Goal: Task Accomplishment & Management: Manage account settings

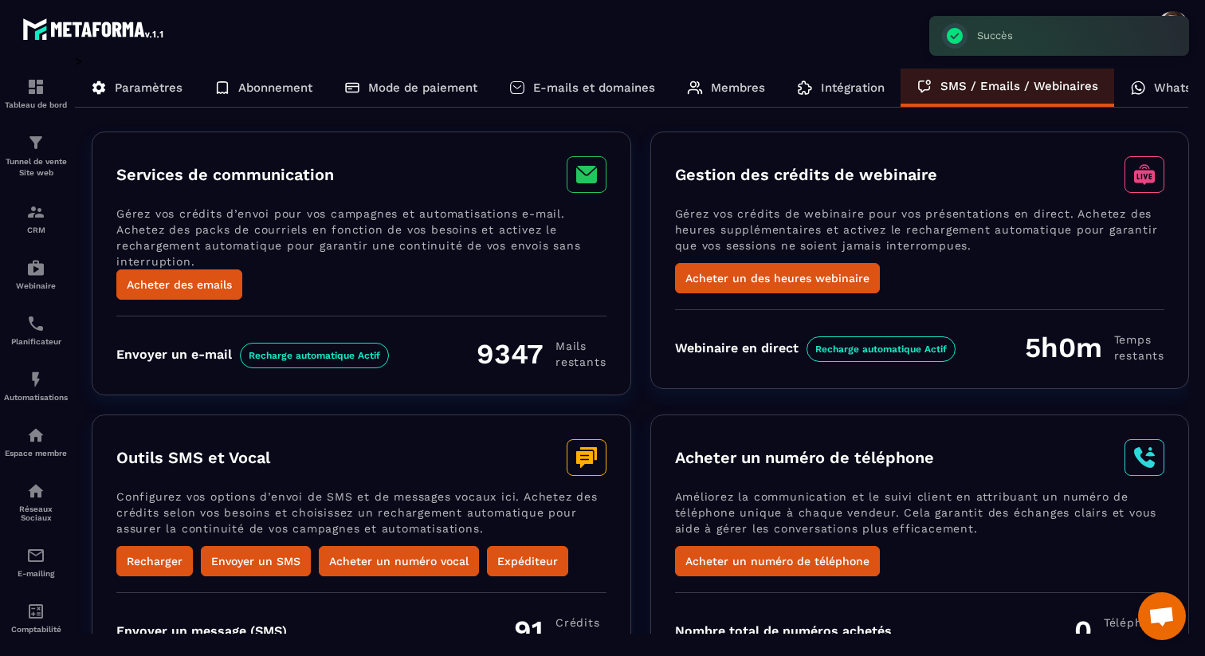
scroll to position [106, 0]
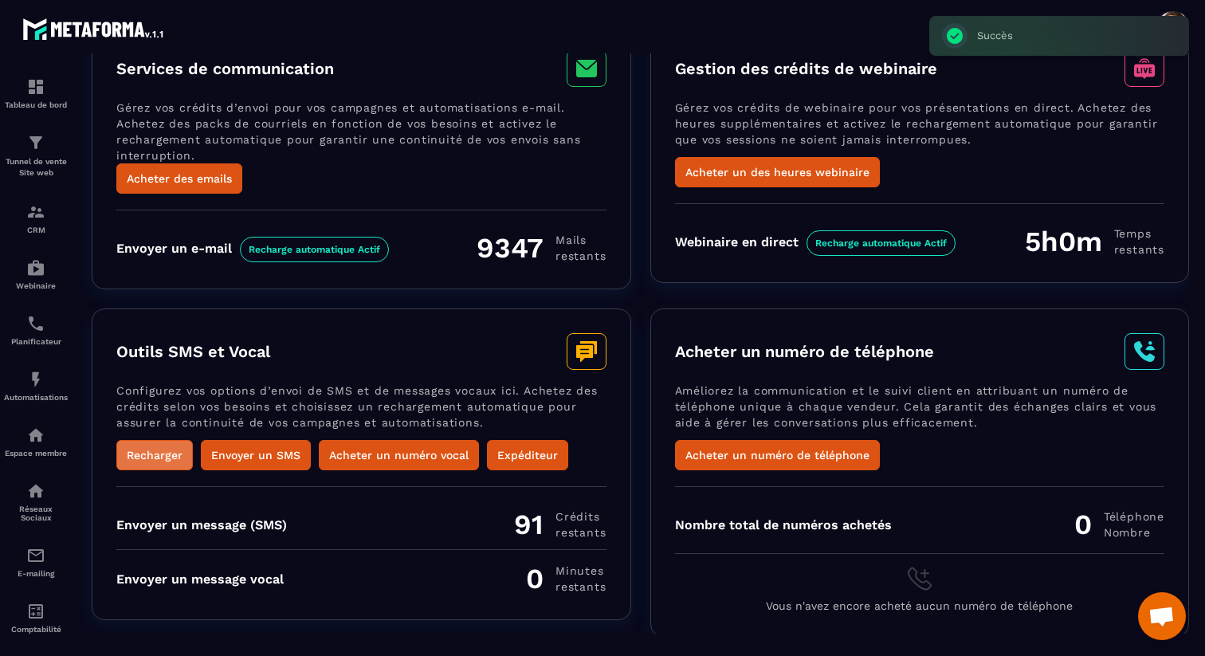
click at [167, 449] on button "Recharger" at bounding box center [154, 455] width 76 height 30
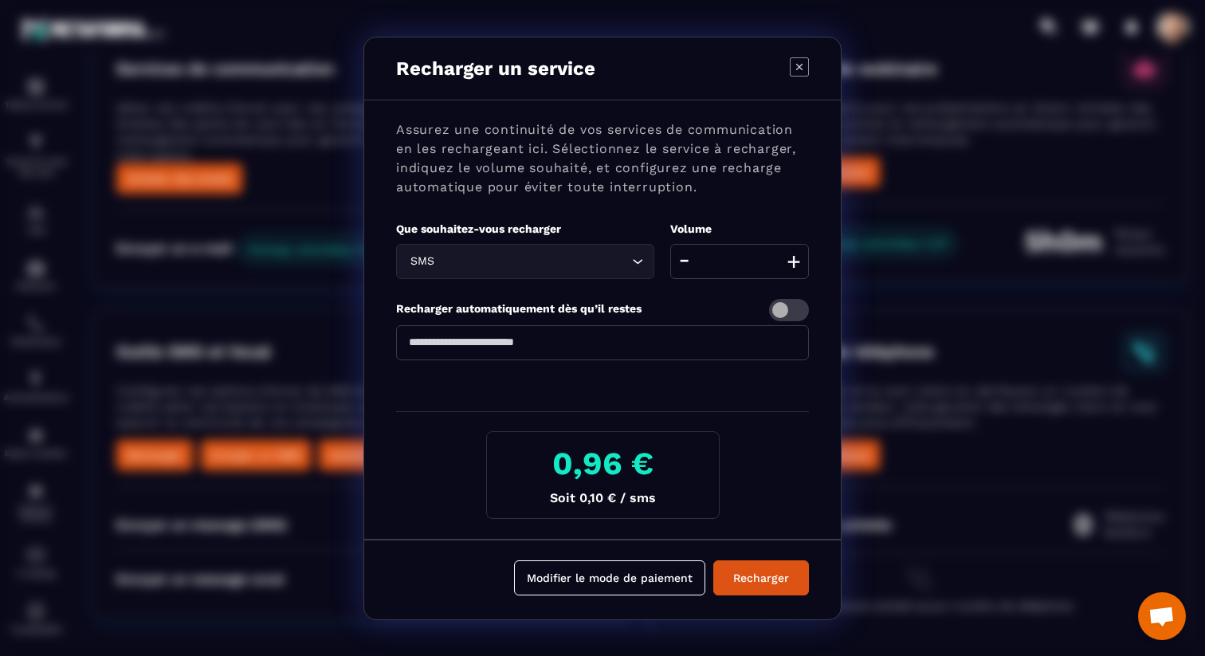
click at [793, 66] on icon "Modal window" at bounding box center [799, 66] width 19 height 19
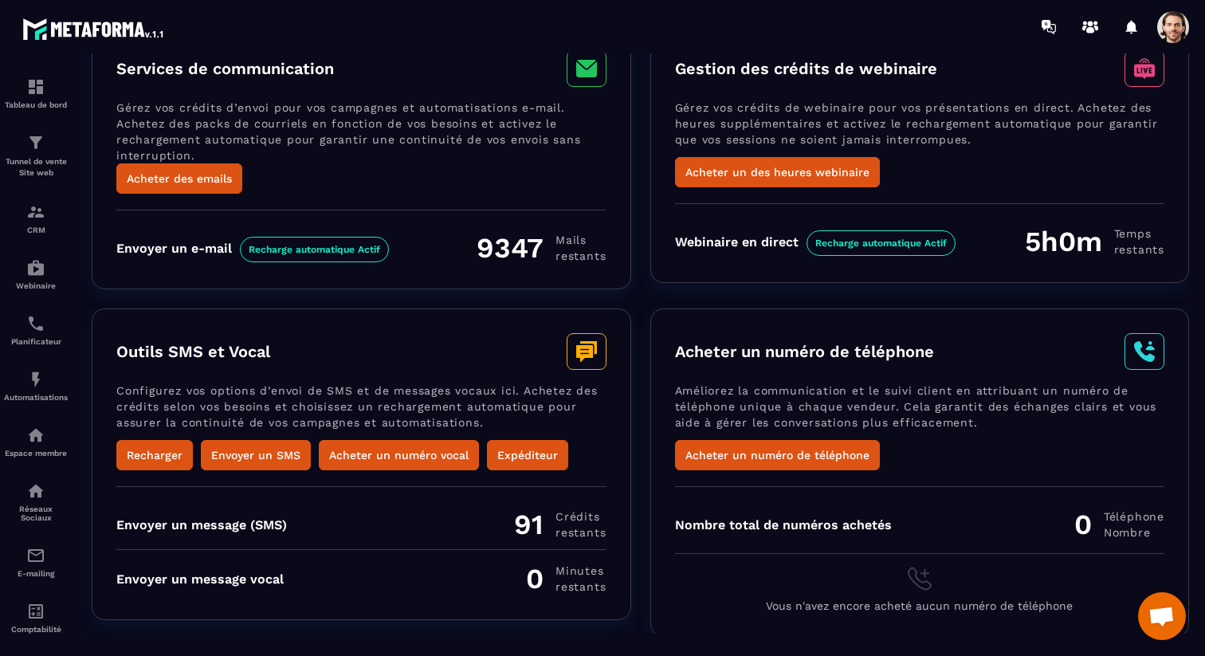
click at [1161, 29] on span at bounding box center [1173, 27] width 32 height 32
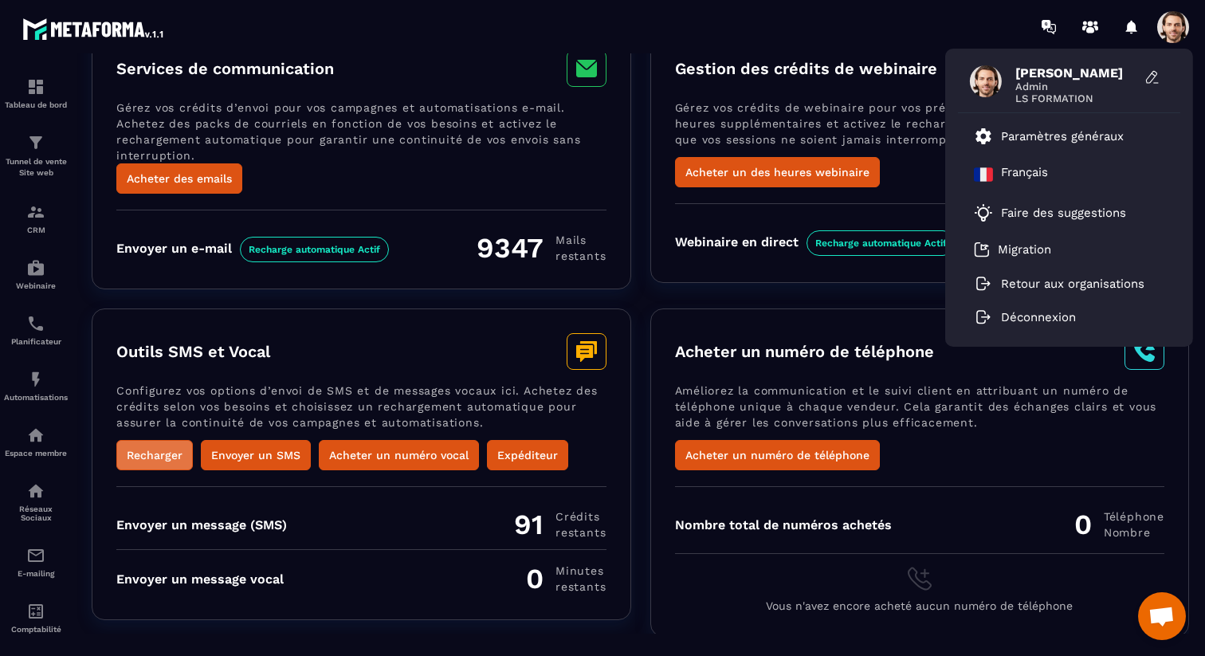
click at [173, 446] on button "Recharger" at bounding box center [154, 455] width 76 height 30
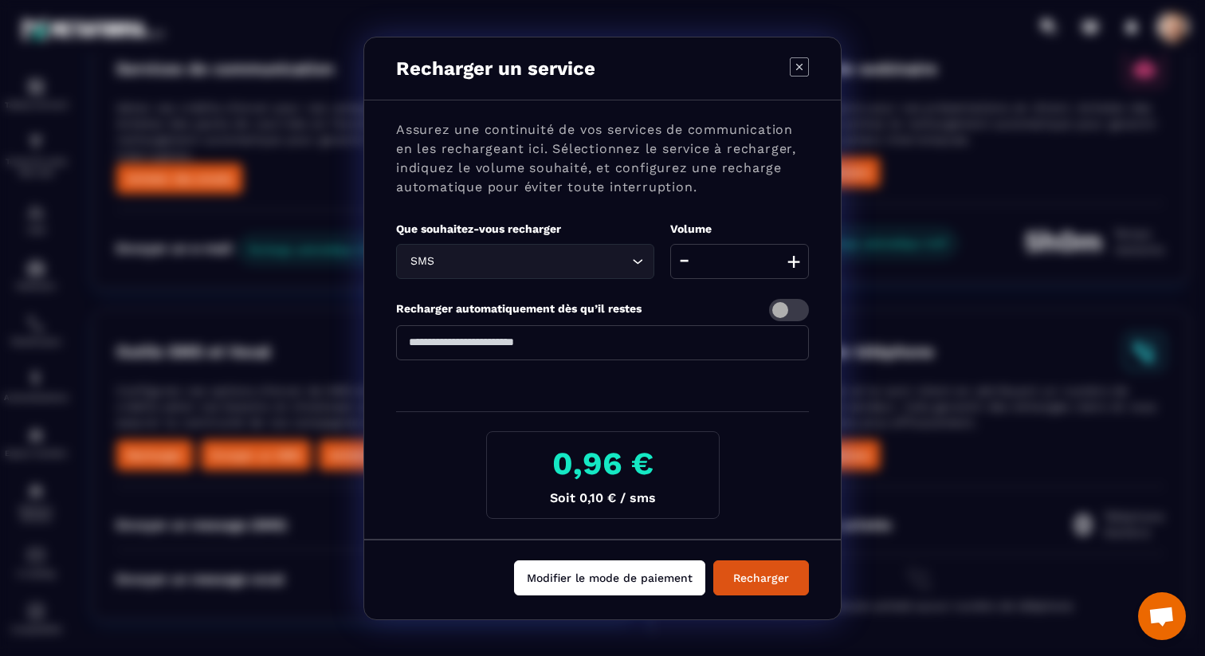
click at [582, 588] on button "Modifier le mode de paiement" at bounding box center [609, 577] width 191 height 35
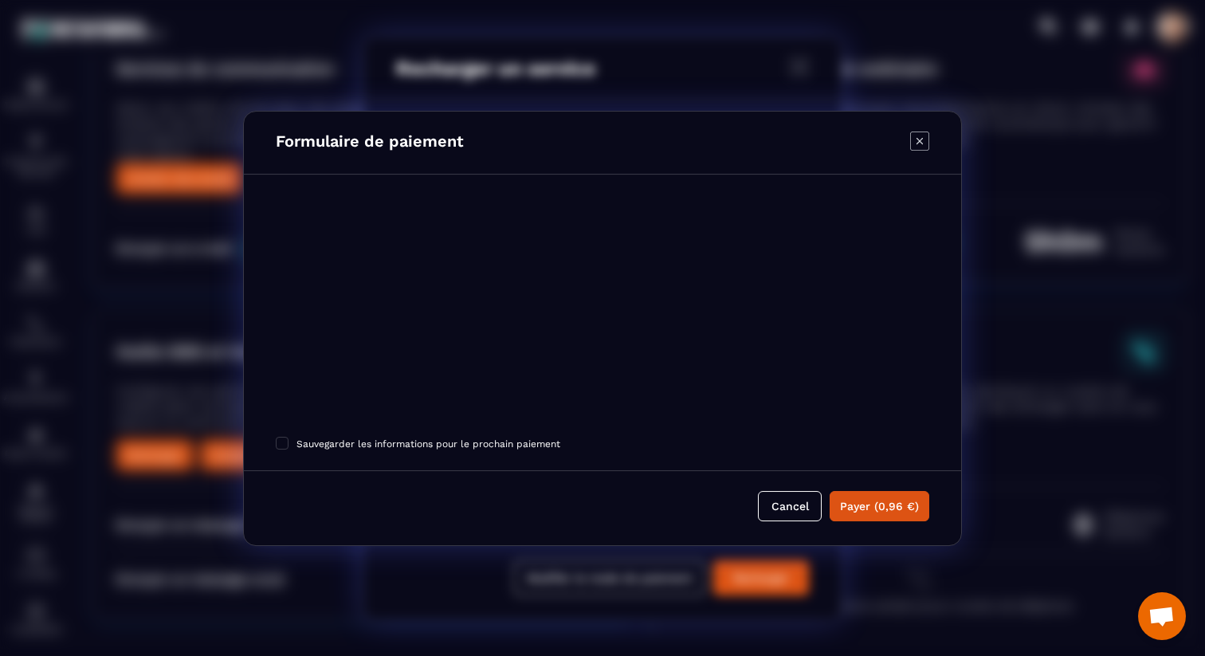
click at [922, 135] on icon "Modal window" at bounding box center [919, 140] width 19 height 19
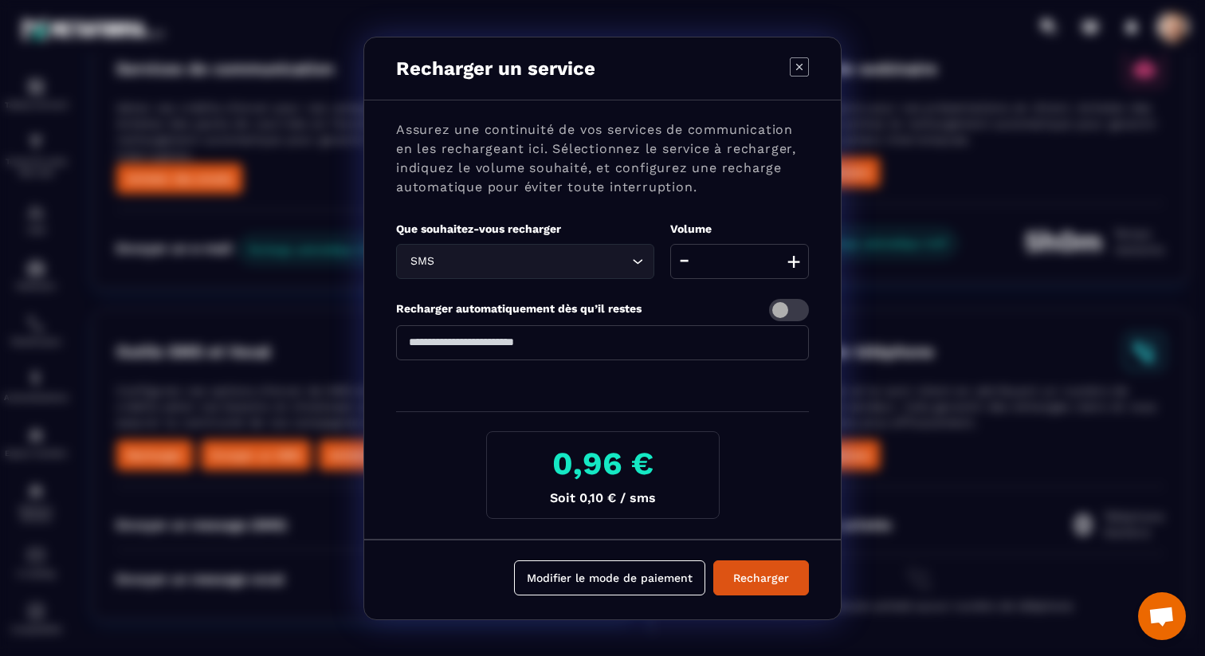
click at [804, 72] on icon "Modal window" at bounding box center [799, 66] width 19 height 19
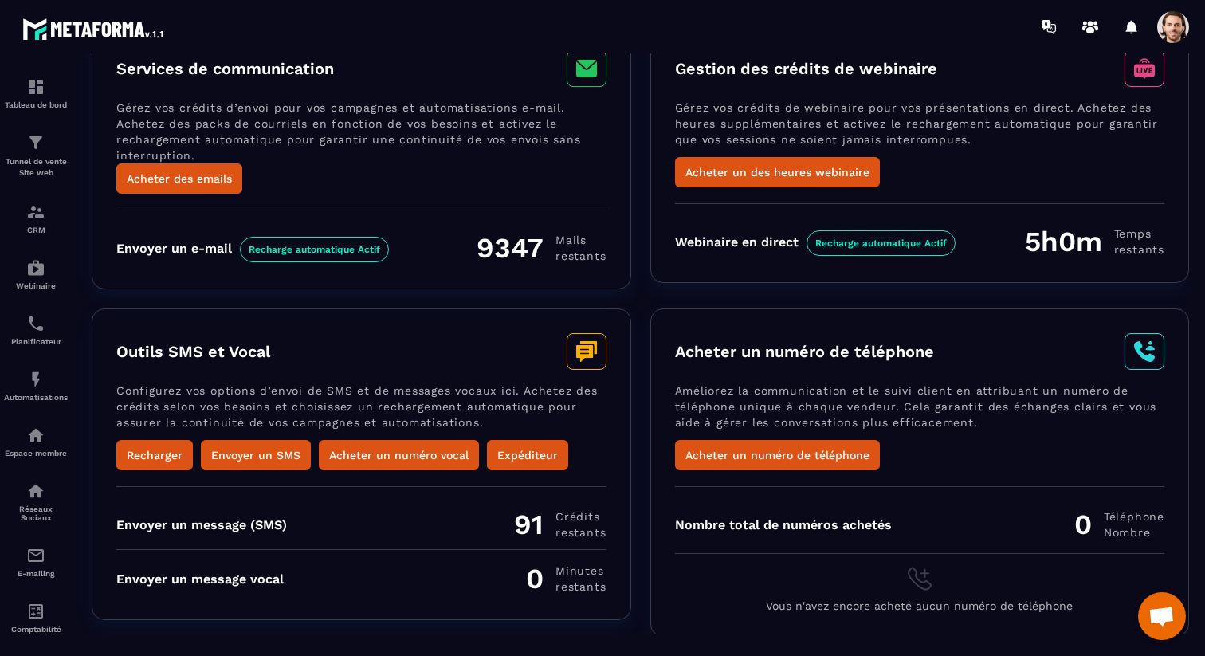
scroll to position [0, 0]
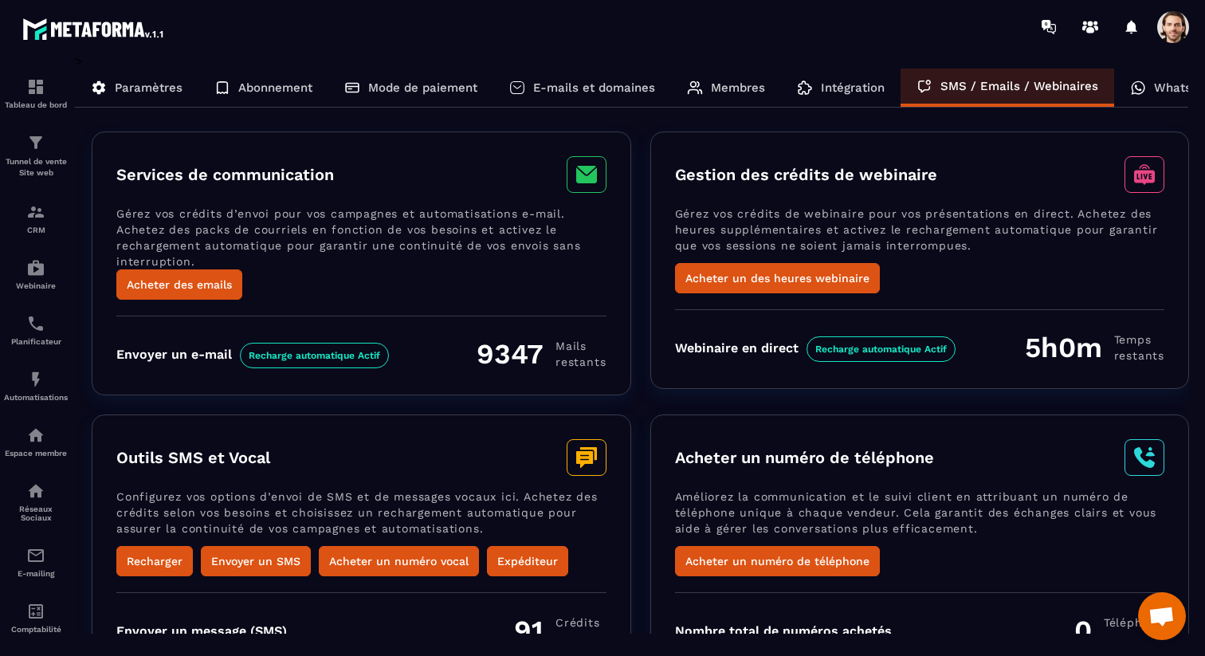
click at [275, 81] on p "Abonnement" at bounding box center [275, 87] width 74 height 14
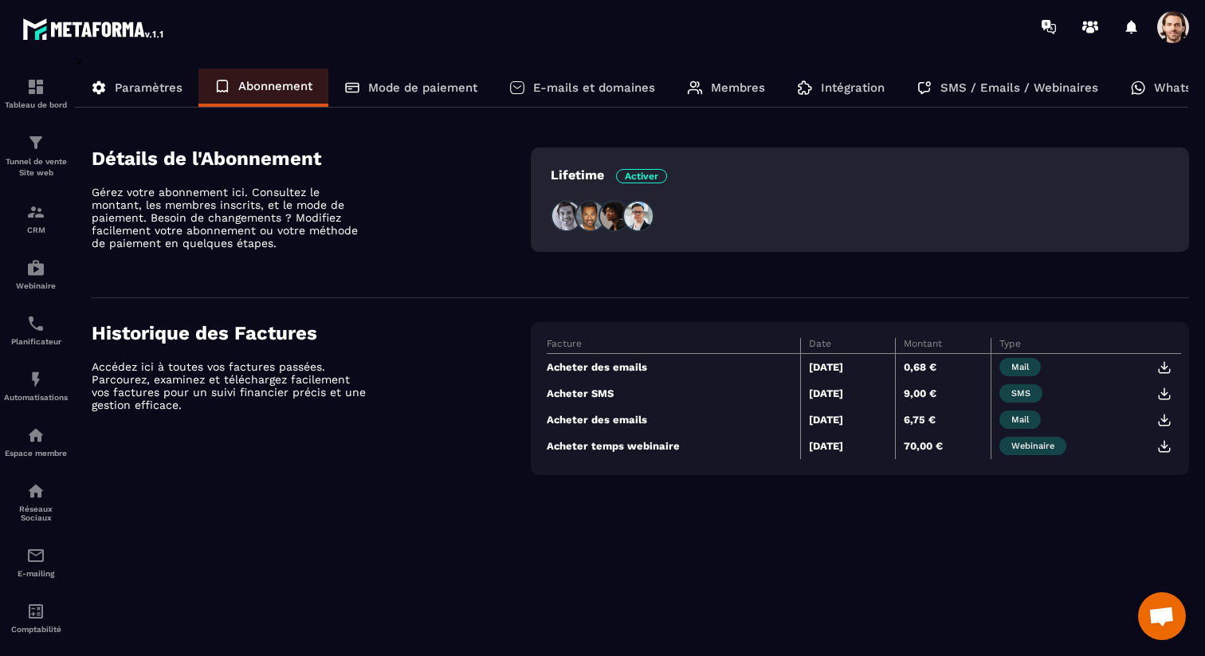
click at [1160, 445] on img at bounding box center [1164, 446] width 14 height 14
